Goal: Check status

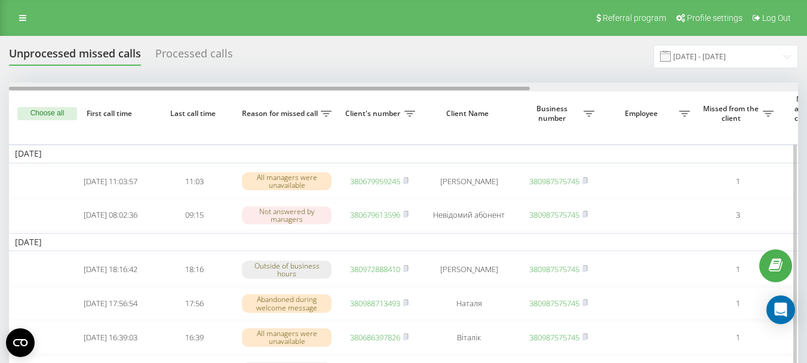
drag, startPoint x: 405, startPoint y: 90, endPoint x: 391, endPoint y: 89, distance: 13.8
click at [391, 89] on div at bounding box center [269, 89] width 521 height 4
